Goal: Task Accomplishment & Management: Manage account settings

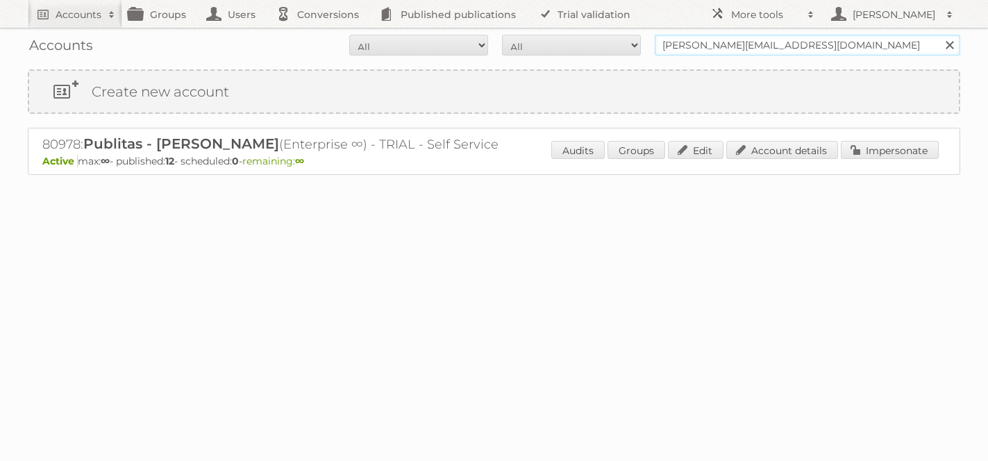
click at [707, 49] on input "[PERSON_NAME][EMAIL_ADDRESS][DOMAIN_NAME]" at bounding box center [808, 45] width 306 height 21
click at [720, 46] on input "[PERSON_NAME][EMAIL_ADDRESS][DOMAIN_NAME]" at bounding box center [808, 45] width 306 height 21
click at [720, 46] on input "iliana@s.com" at bounding box center [808, 45] width 306 height 21
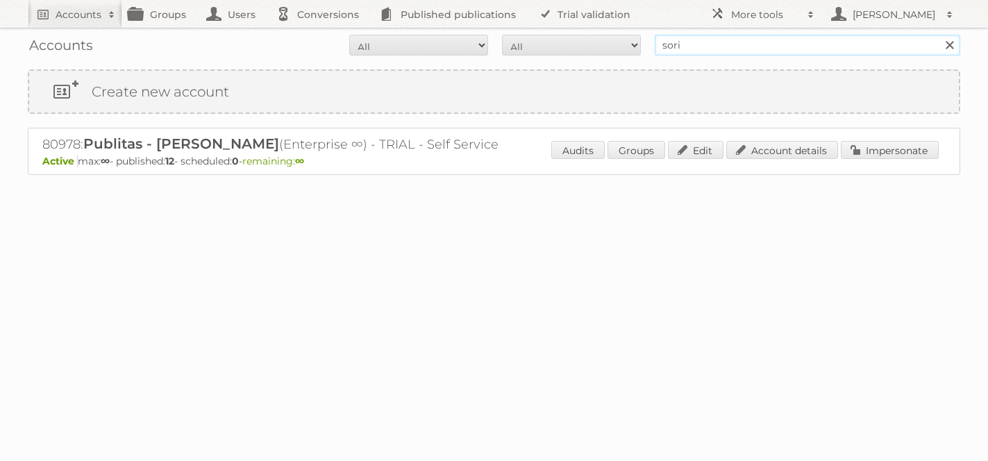
type input "soriana"
click at [939, 35] on input "Search" at bounding box center [949, 45] width 21 height 21
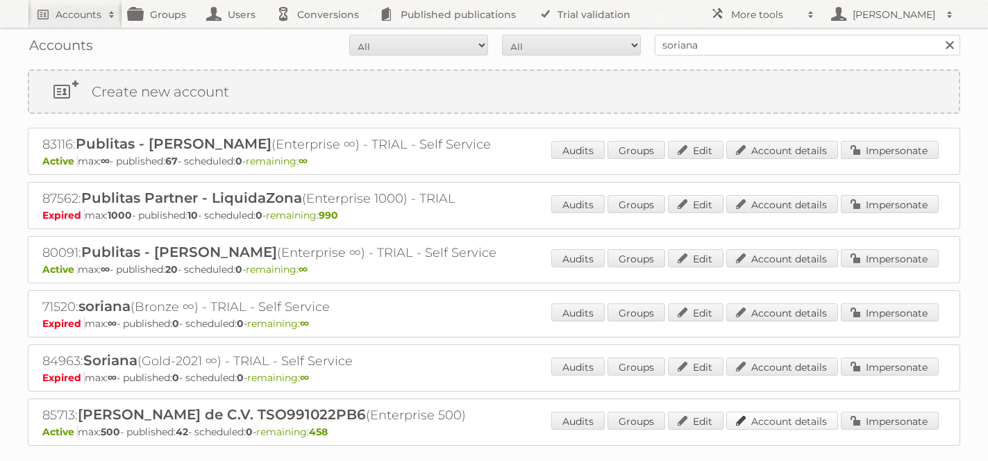
click at [795, 426] on link "Account details" at bounding box center [783, 421] width 112 height 18
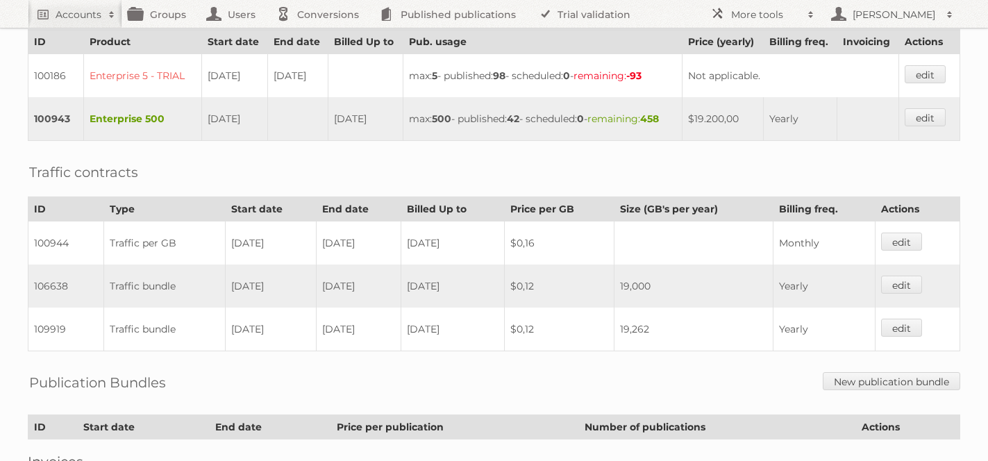
scroll to position [297, 0]
